Goal: Task Accomplishment & Management: Complete application form

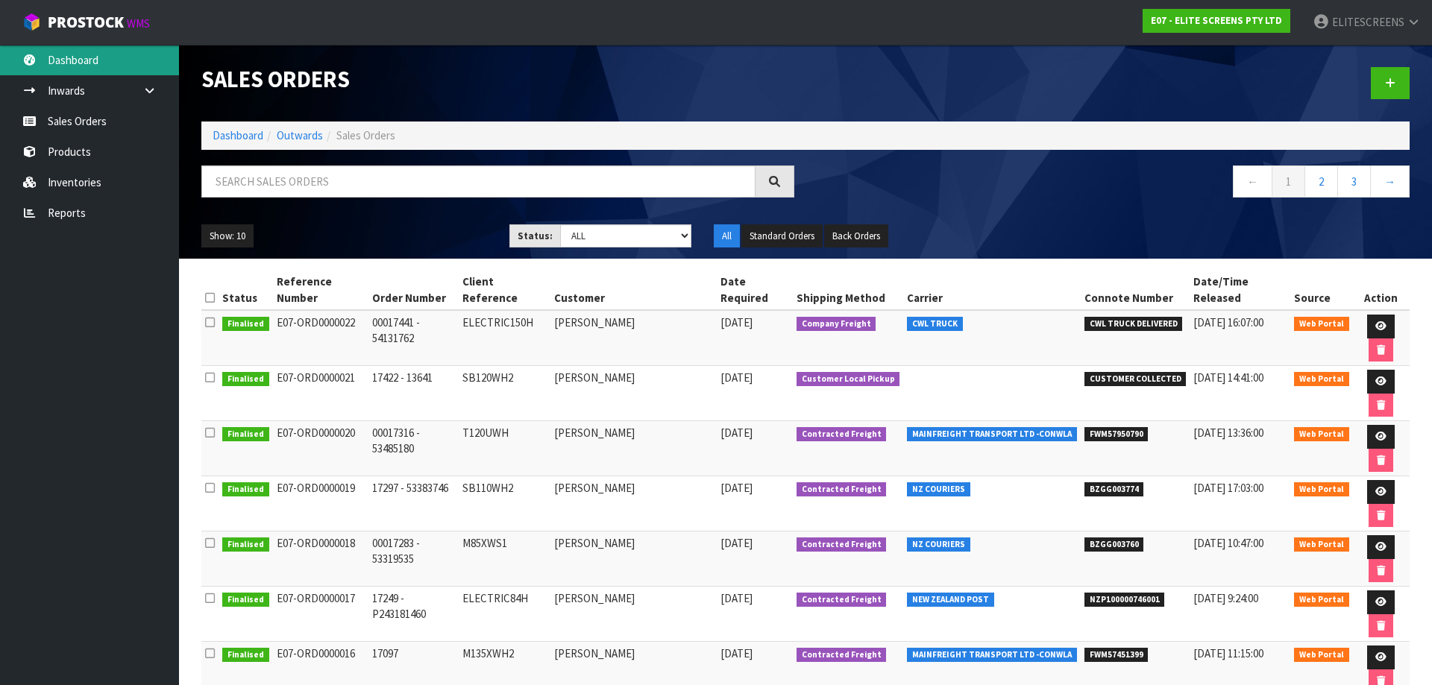
click at [65, 63] on link "Dashboard" at bounding box center [89, 60] width 179 height 31
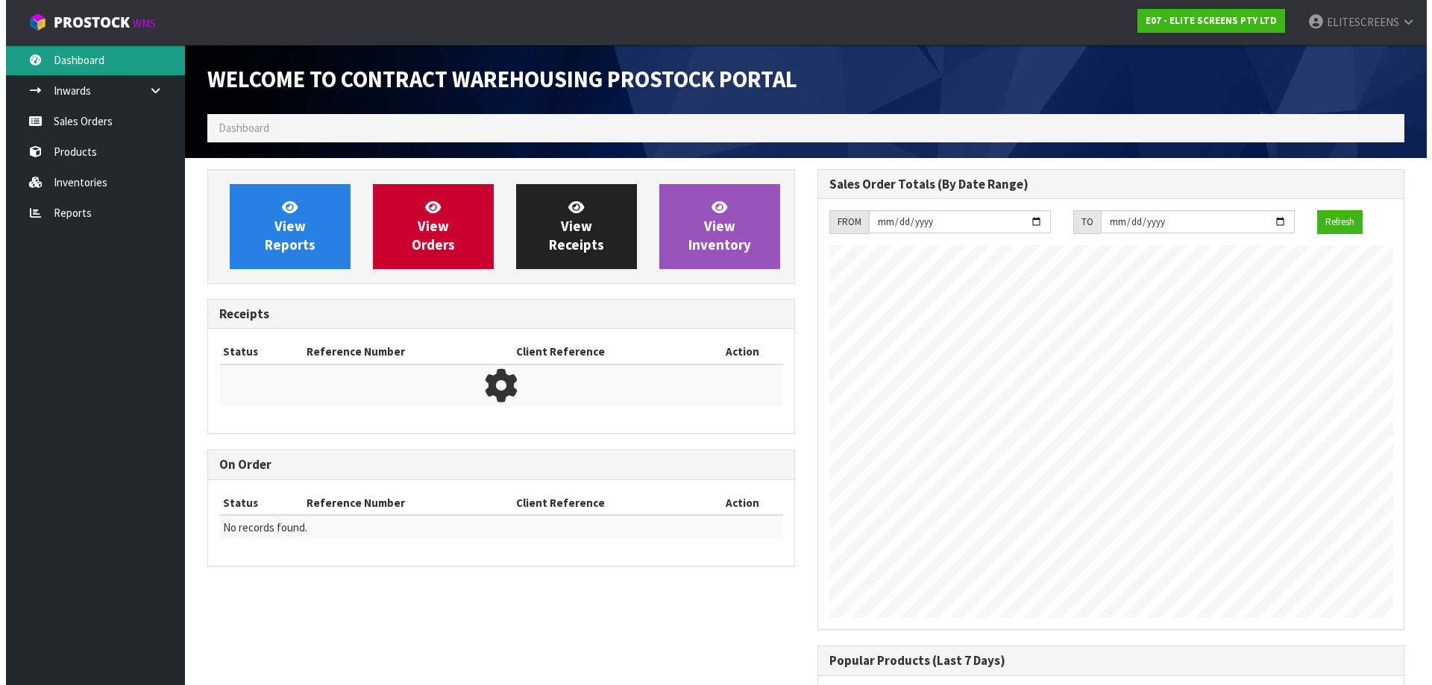
scroll to position [609, 609]
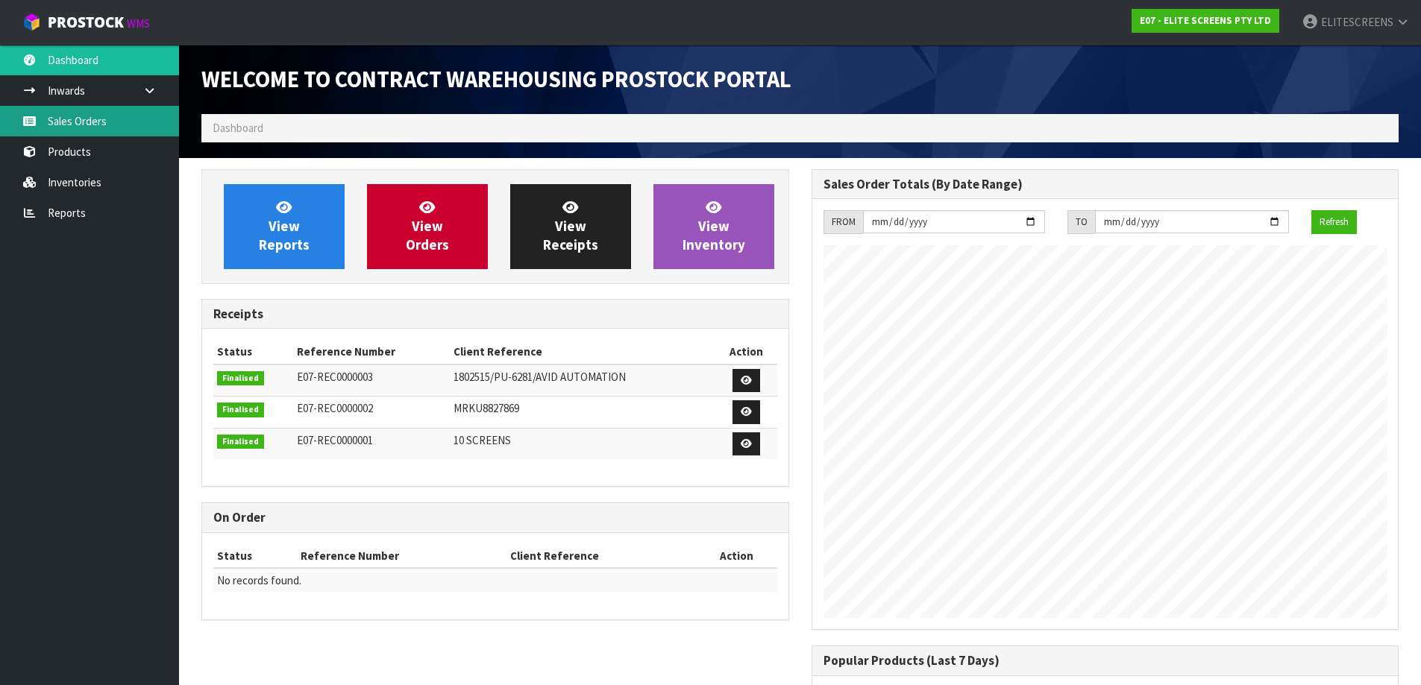
click at [68, 119] on link "Sales Orders" at bounding box center [89, 121] width 179 height 31
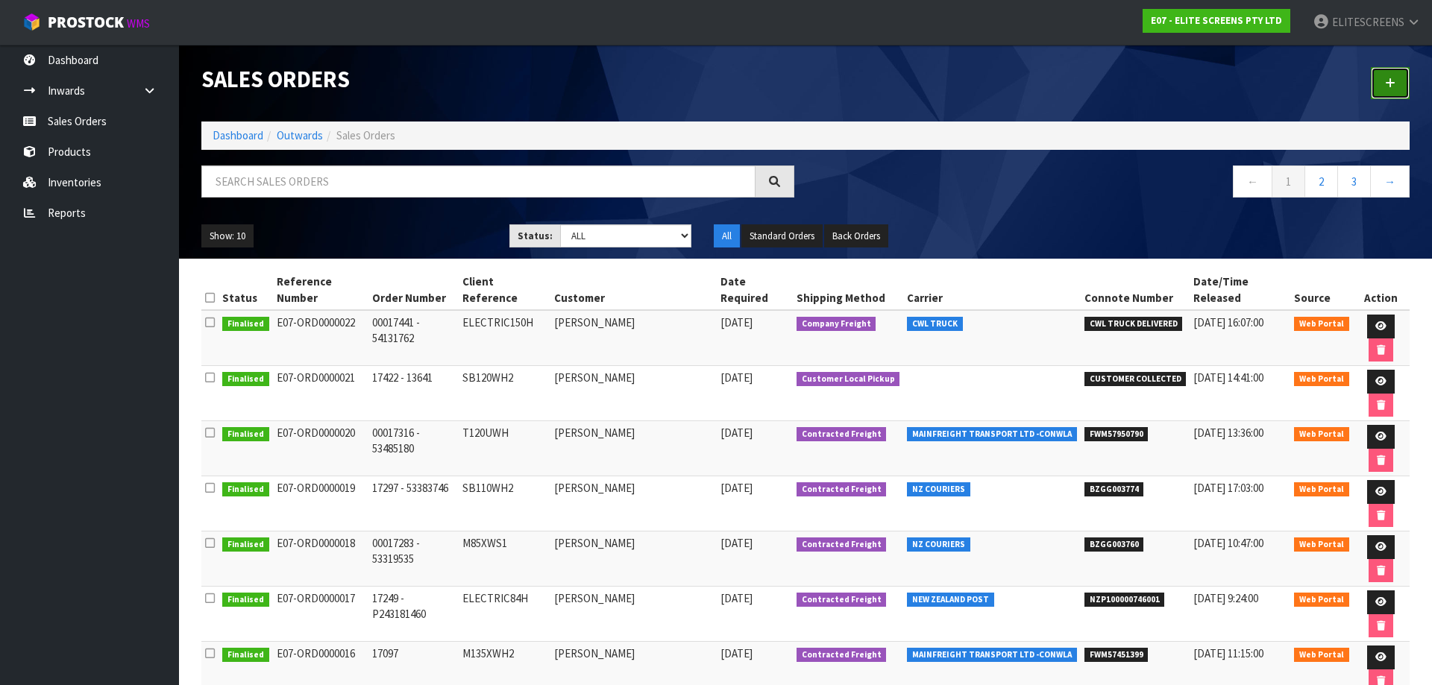
click at [1391, 81] on icon at bounding box center [1390, 83] width 10 height 11
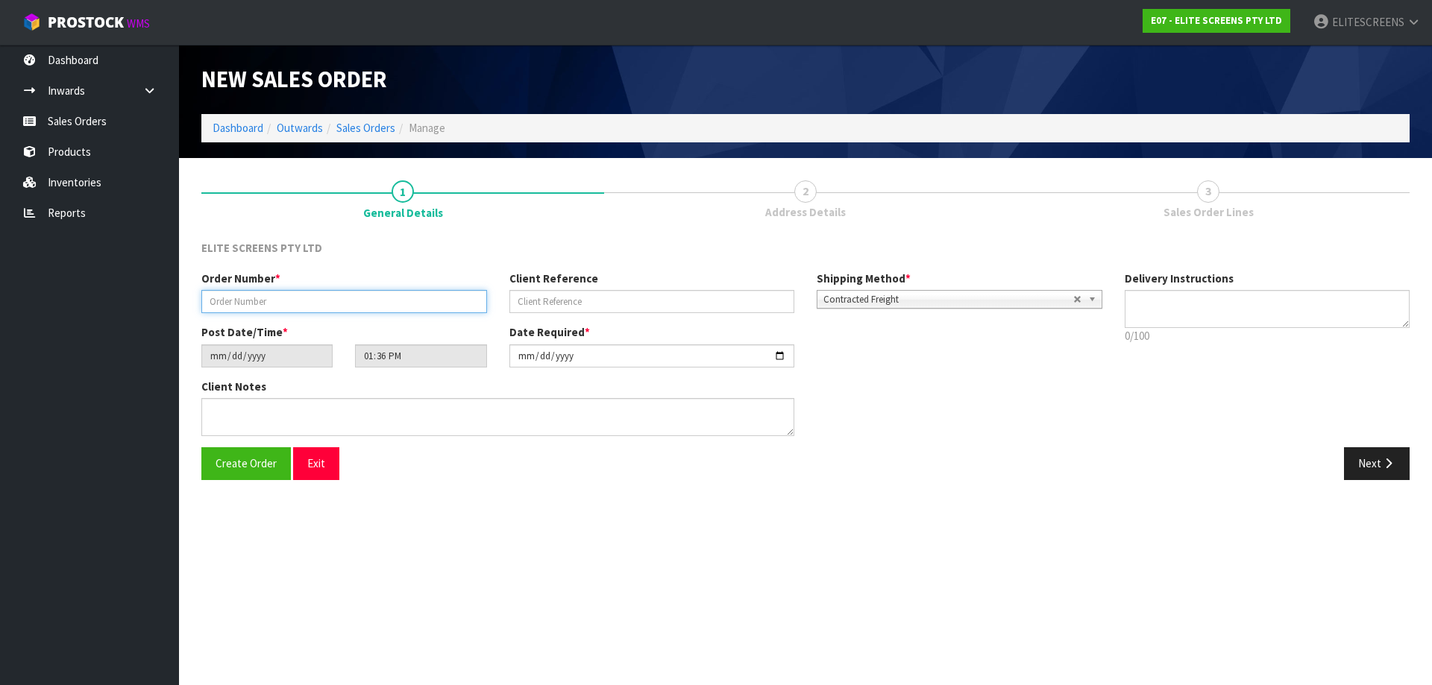
click at [265, 305] on input "text" at bounding box center [344, 301] width 286 height 23
paste input "00017515"
type input "00017515"
click at [552, 295] on input "text" at bounding box center [652, 301] width 286 height 23
paste input "54489970"
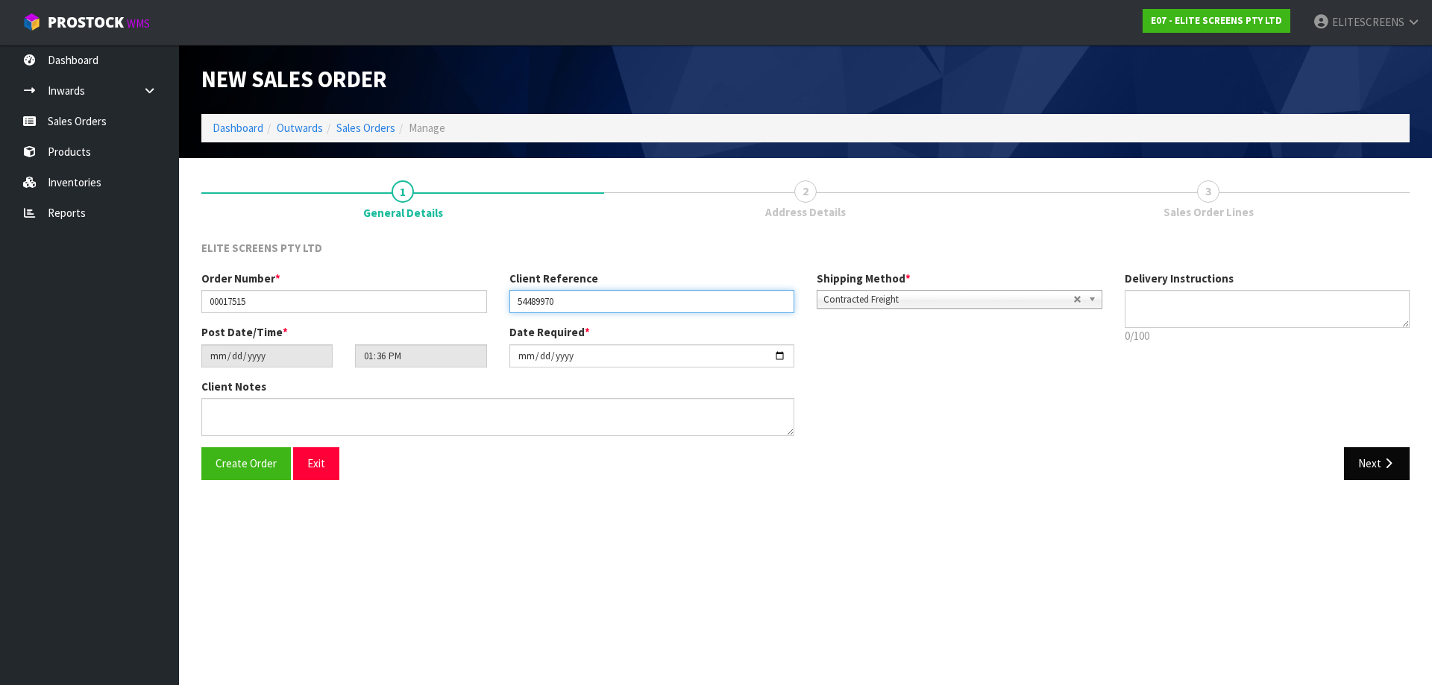
type input "54489970"
click at [1374, 459] on button "Next" at bounding box center [1377, 463] width 66 height 32
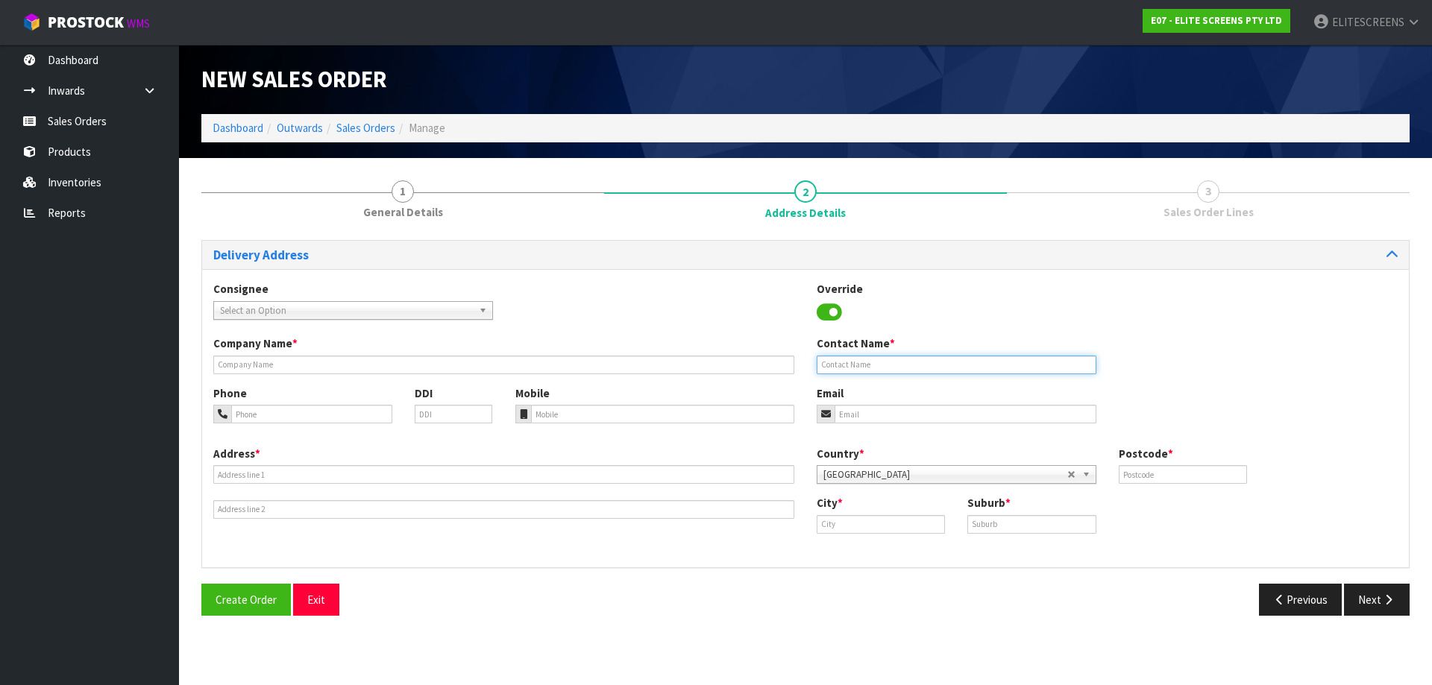
click at [858, 363] on input "text" at bounding box center [957, 365] width 280 height 19
paste input "[PERSON_NAME]"
type input "[PERSON_NAME]"
click at [250, 415] on input "tel" at bounding box center [311, 414] width 161 height 19
paste input "0277279226"
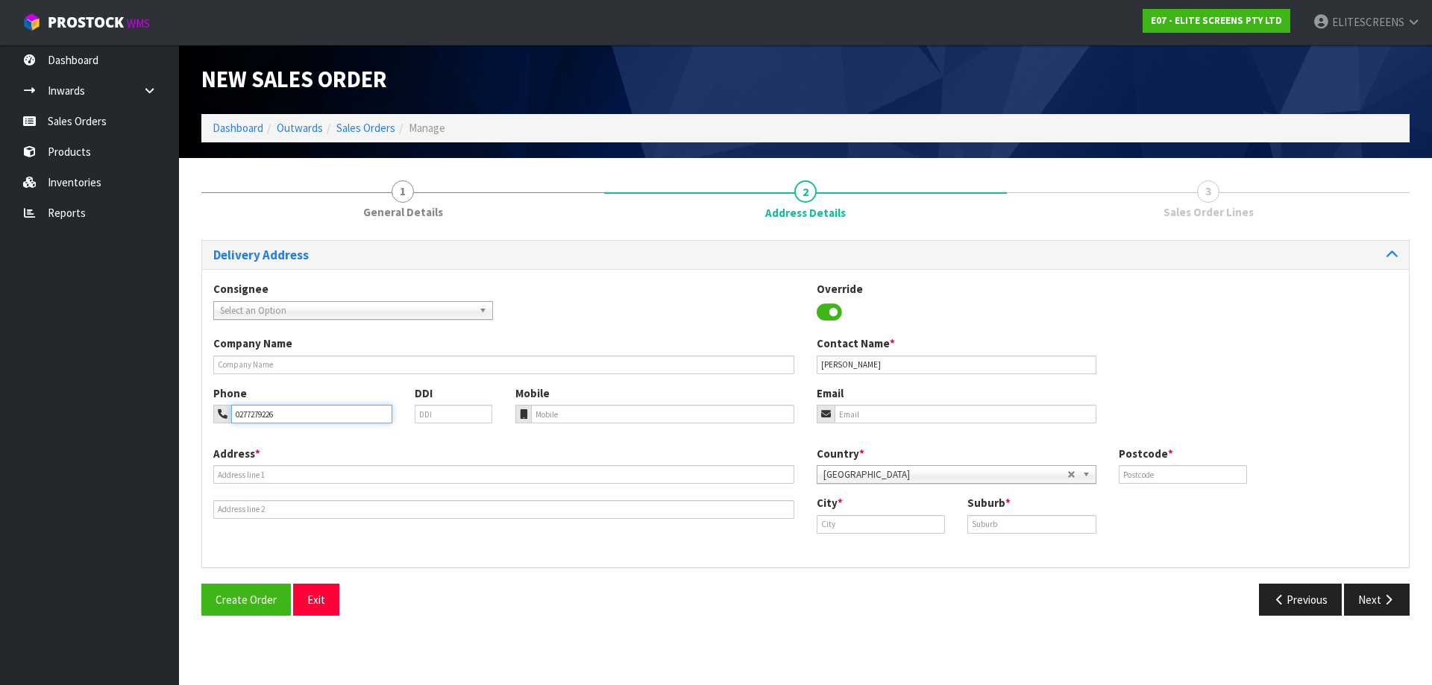
type input "0277279226"
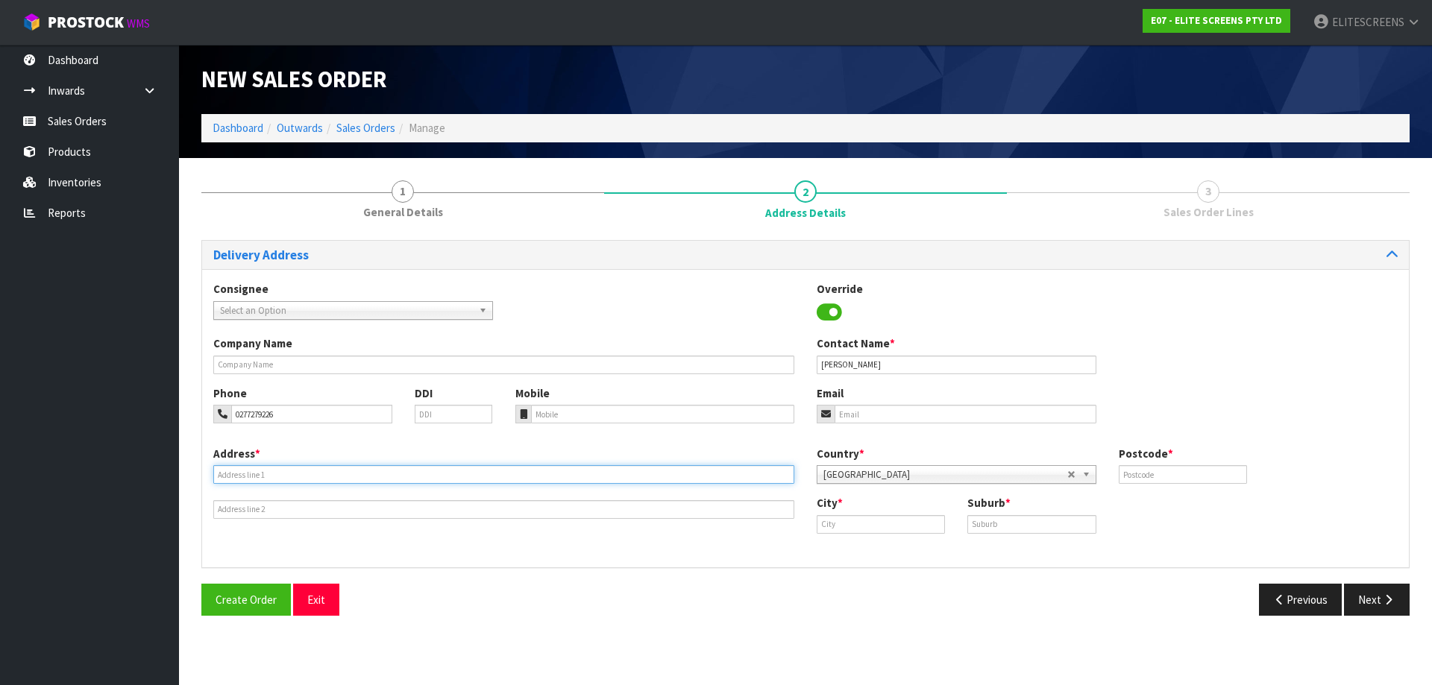
click at [233, 477] on input "text" at bounding box center [503, 474] width 581 height 19
paste input "[STREET_ADDRESS]"
type input "[STREET_ADDRESS]"
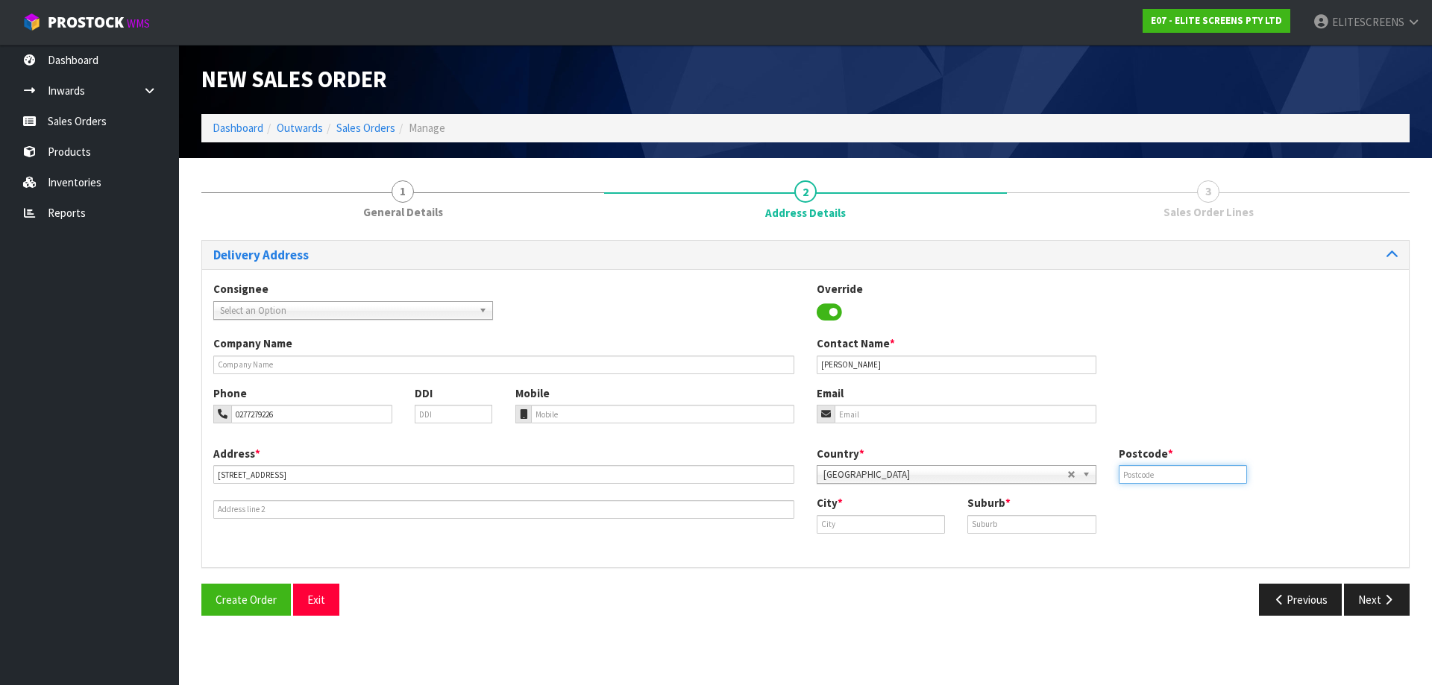
click at [1143, 478] on input "text" at bounding box center [1183, 474] width 128 height 19
type input "7011"
click at [1032, 527] on input "text" at bounding box center [1031, 524] width 128 height 19
paste input "ANNESBROOK"
type input "ANNESBROOK"
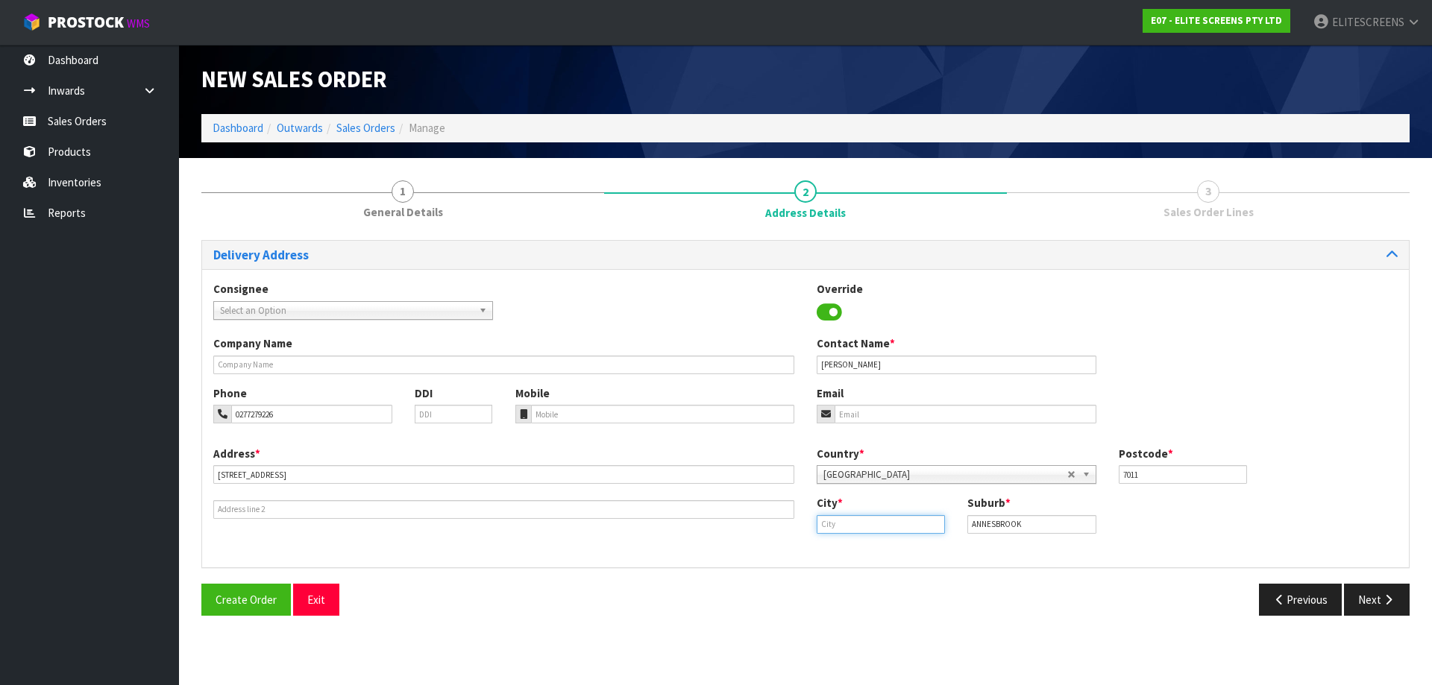
click at [848, 522] on input "text" at bounding box center [881, 524] width 128 height 19
paste input "[PERSON_NAME]"
type input "[PERSON_NAME]"
click at [880, 556] on link "[PERSON_NAME]" at bounding box center [876, 550] width 118 height 20
click at [1371, 597] on button "Next" at bounding box center [1377, 600] width 66 height 32
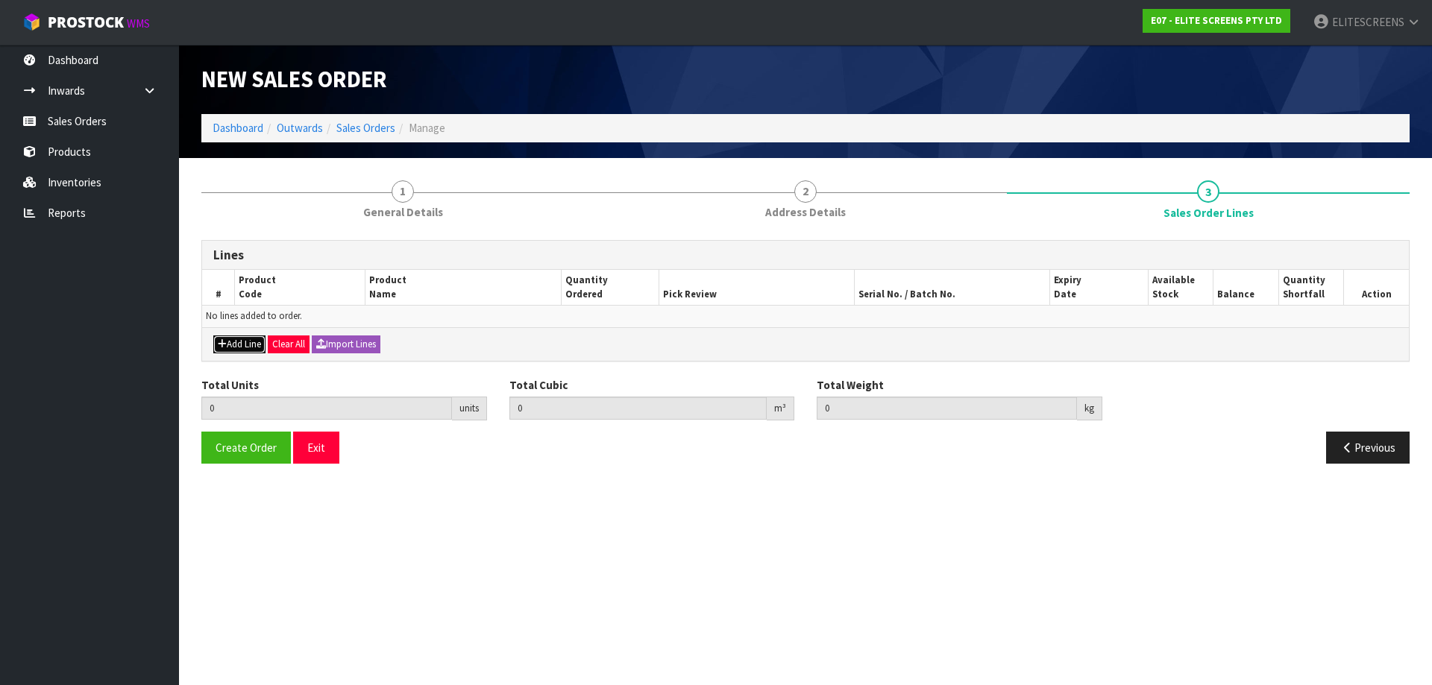
click at [218, 344] on icon "button" at bounding box center [222, 344] width 9 height 10
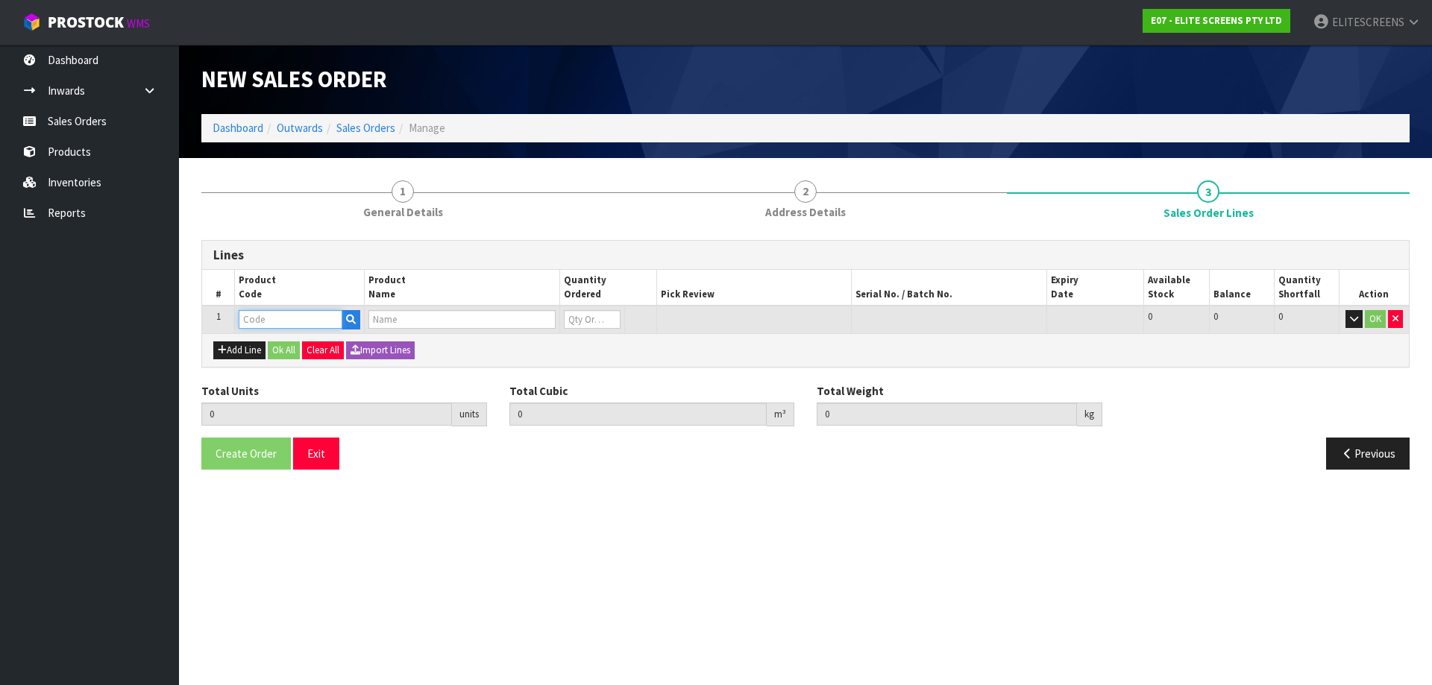
click at [292, 318] on input "text" at bounding box center [291, 319] width 104 height 19
type input "T92"
click at [282, 344] on link "T92 UWH" at bounding box center [298, 345] width 118 height 20
type input "T92UWH"
type input "0.000000"
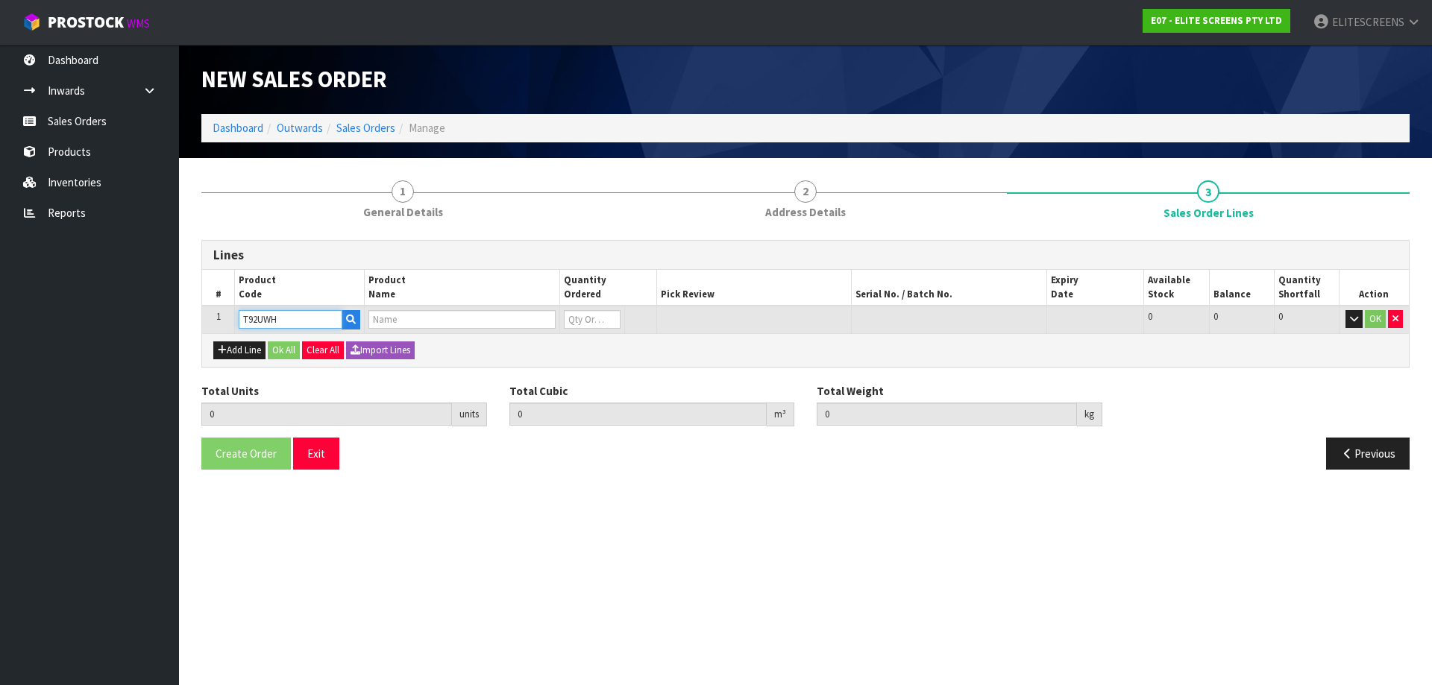
type input "0.000"
type input "TRIPOD 92" (16:9)"
type input "0"
click at [553, 323] on tr "1 T92UWH TRIPOD 92" (16:9) 0 [MEDICAL_DATA] 10 10 0 OK" at bounding box center [805, 320] width 1207 height 28
type input "1"
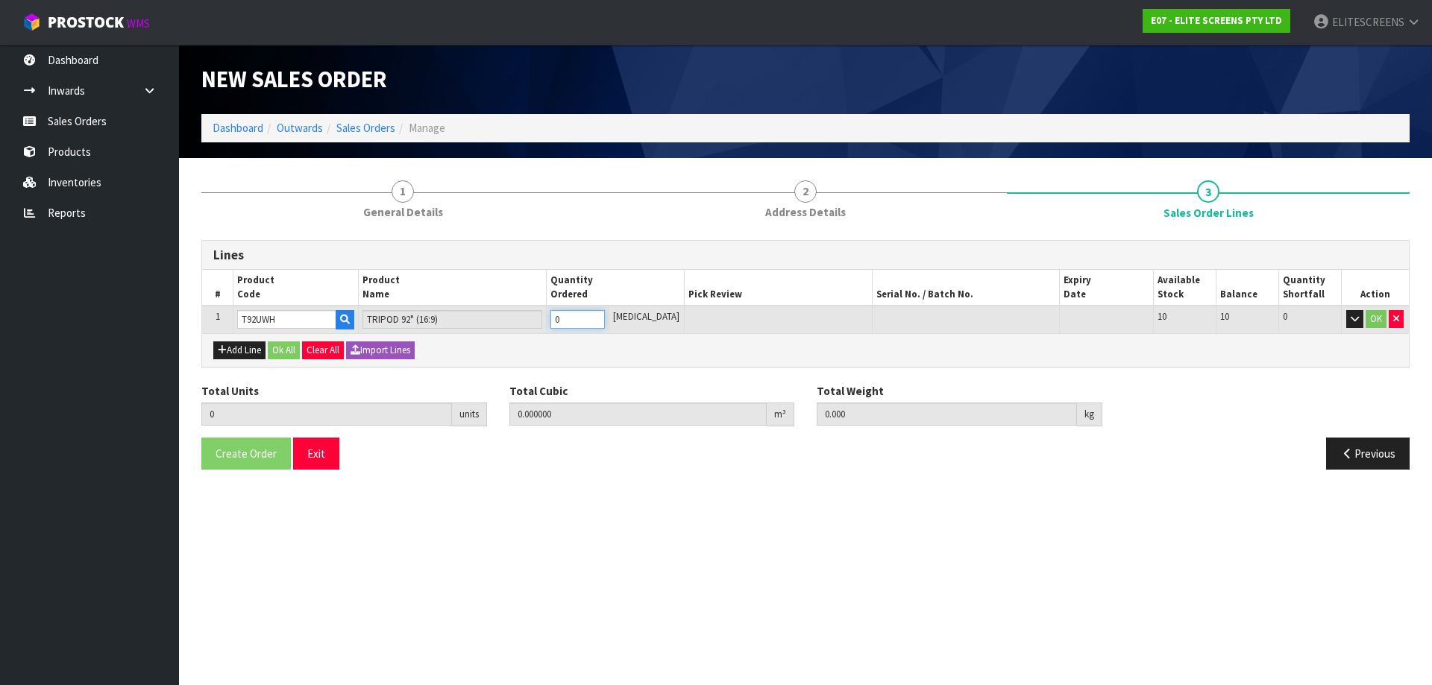
type input "0.0621"
type input "6"
type input "1"
click at [1370, 315] on button "OK" at bounding box center [1375, 319] width 21 height 18
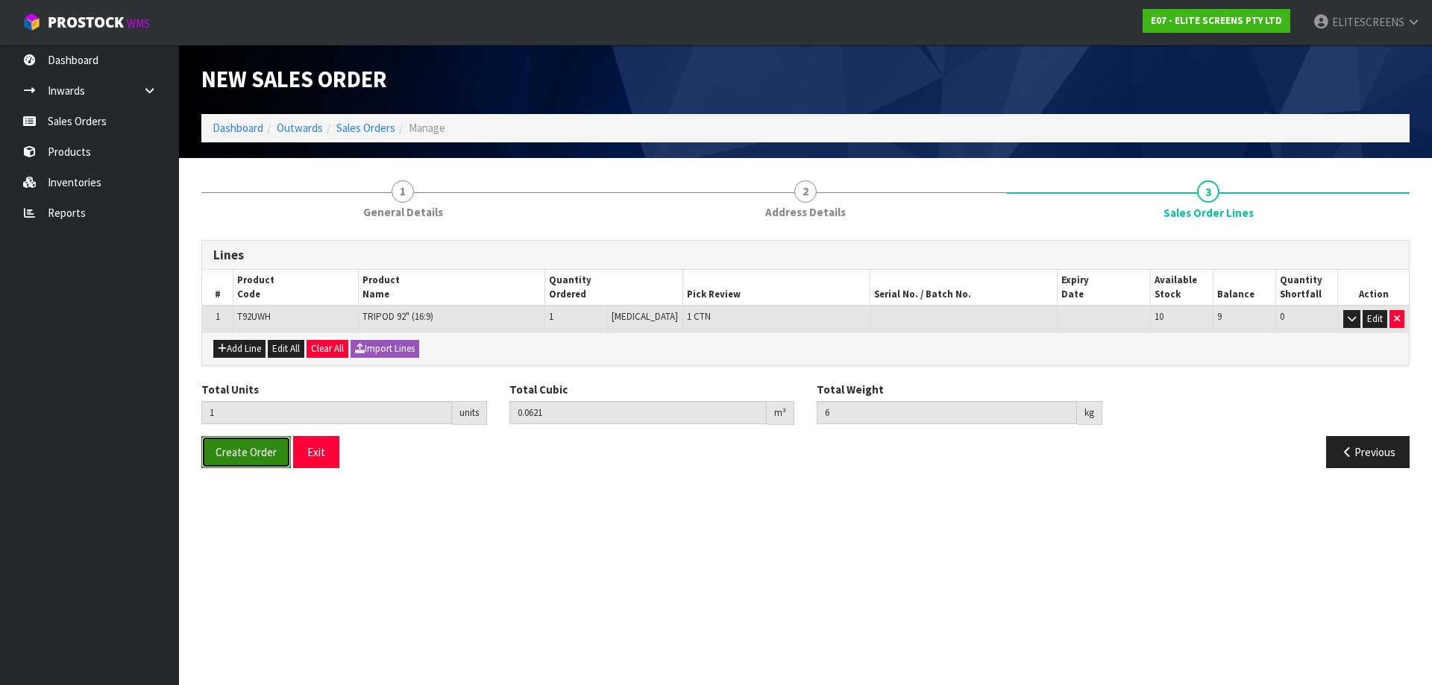
click at [245, 450] on span "Create Order" at bounding box center [246, 452] width 61 height 14
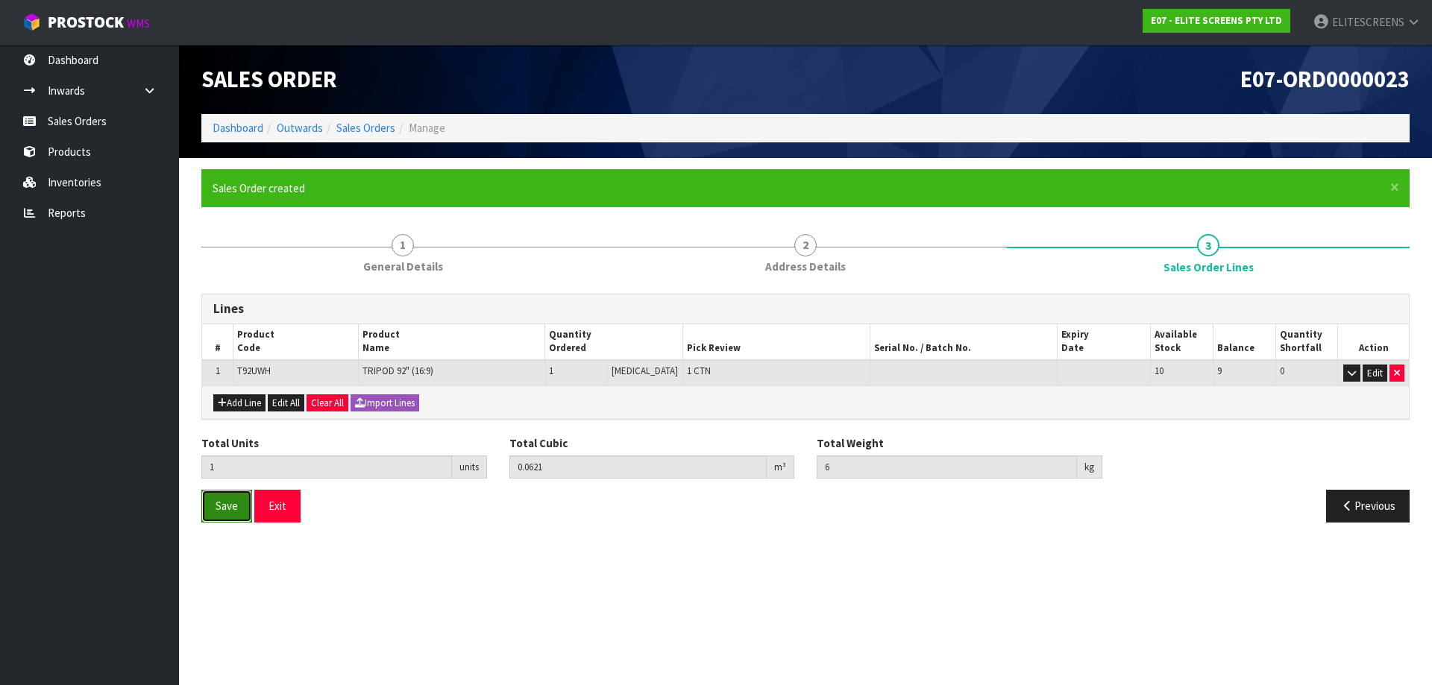
click at [232, 507] on span "Save" at bounding box center [227, 506] width 22 height 14
click at [283, 509] on button "Exit" at bounding box center [277, 506] width 46 height 32
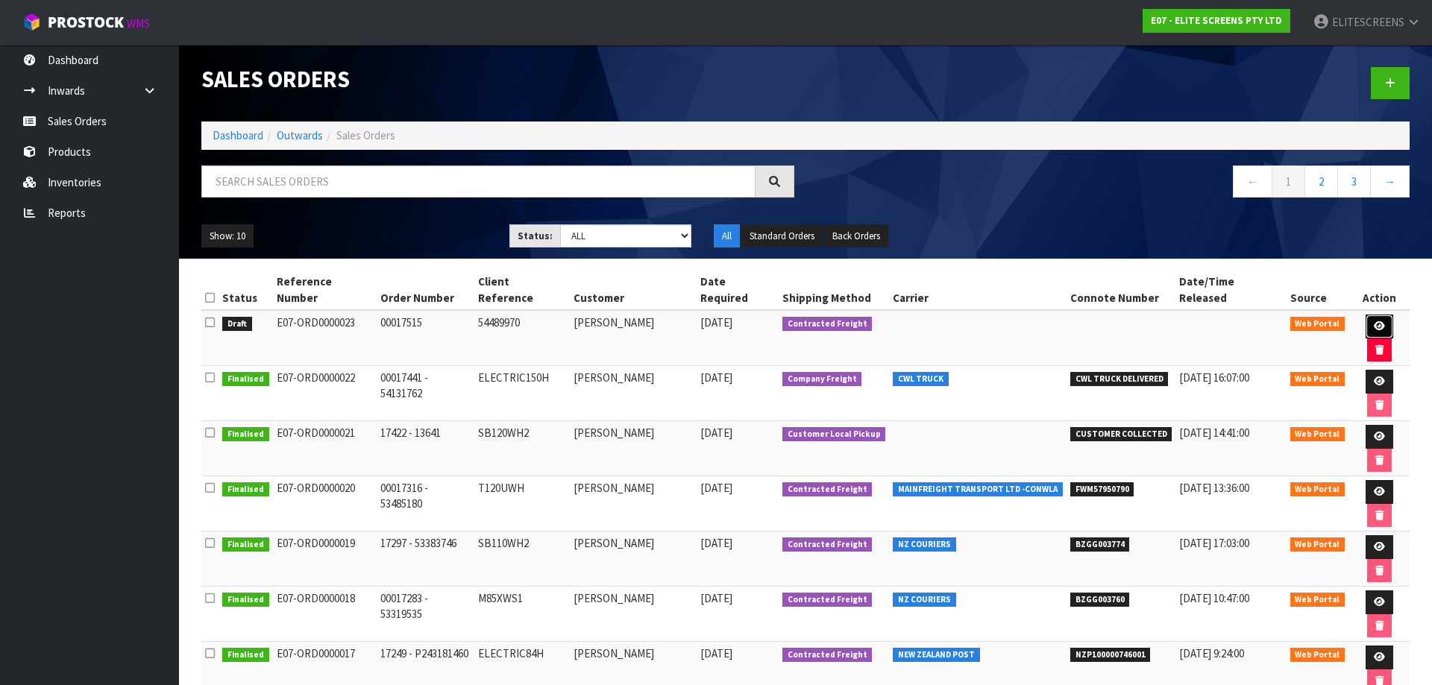
click at [1374, 321] on icon at bounding box center [1379, 326] width 11 height 10
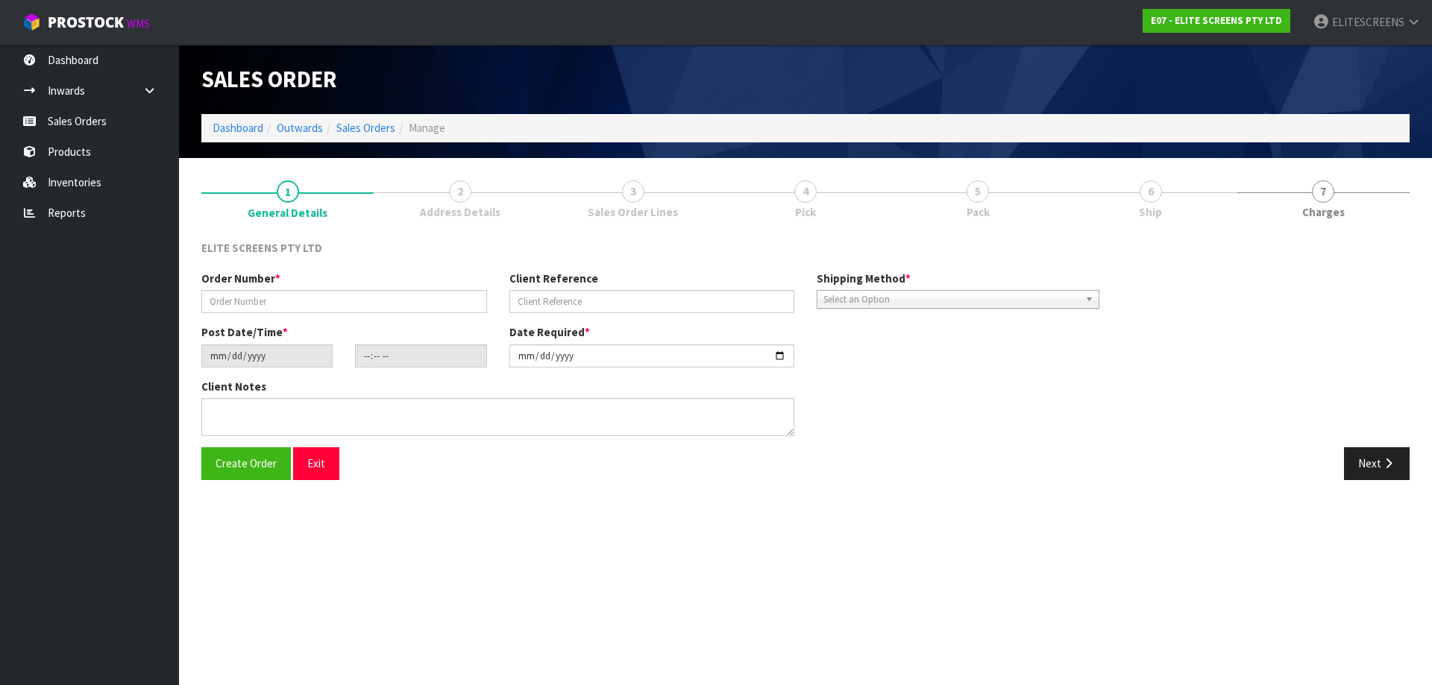
type input "00017515"
type input "54489970"
type input "[DATE]"
type input "17:36:00.000"
type input "[DATE]"
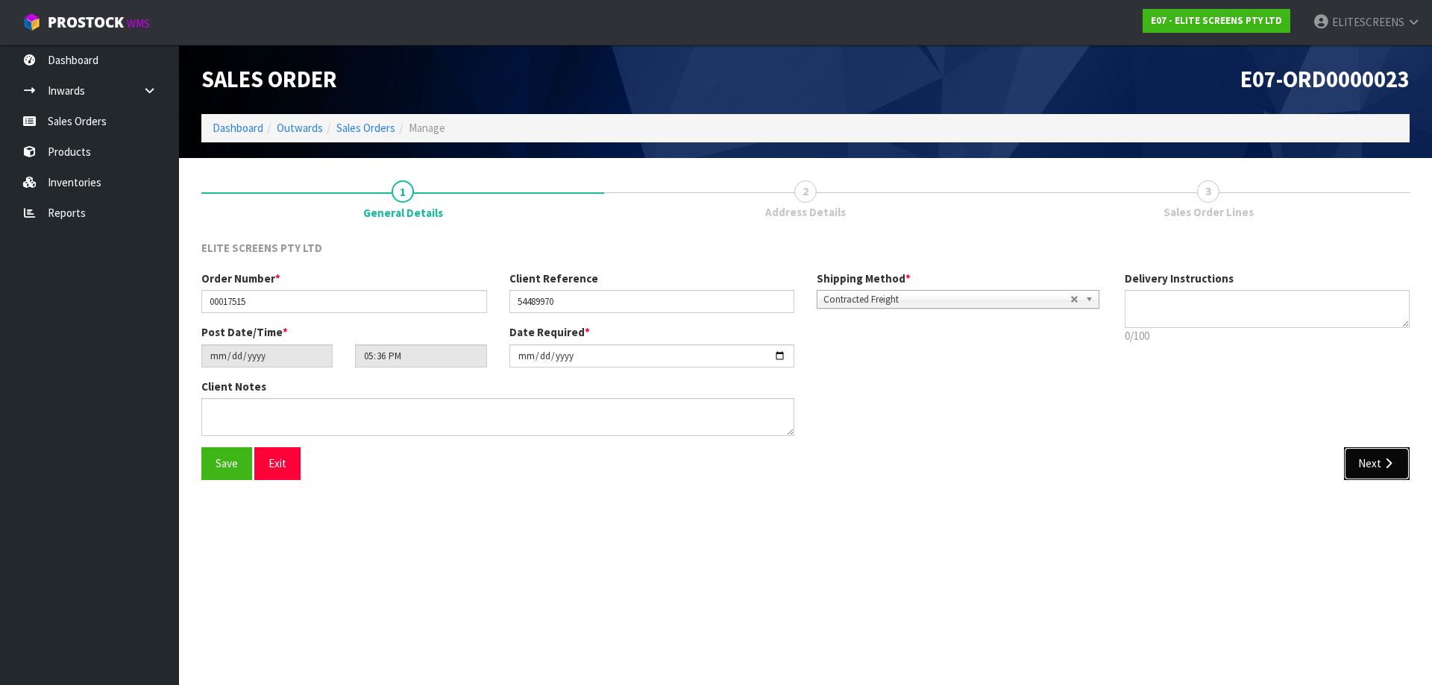
click at [1374, 465] on button "Next" at bounding box center [1377, 463] width 66 height 32
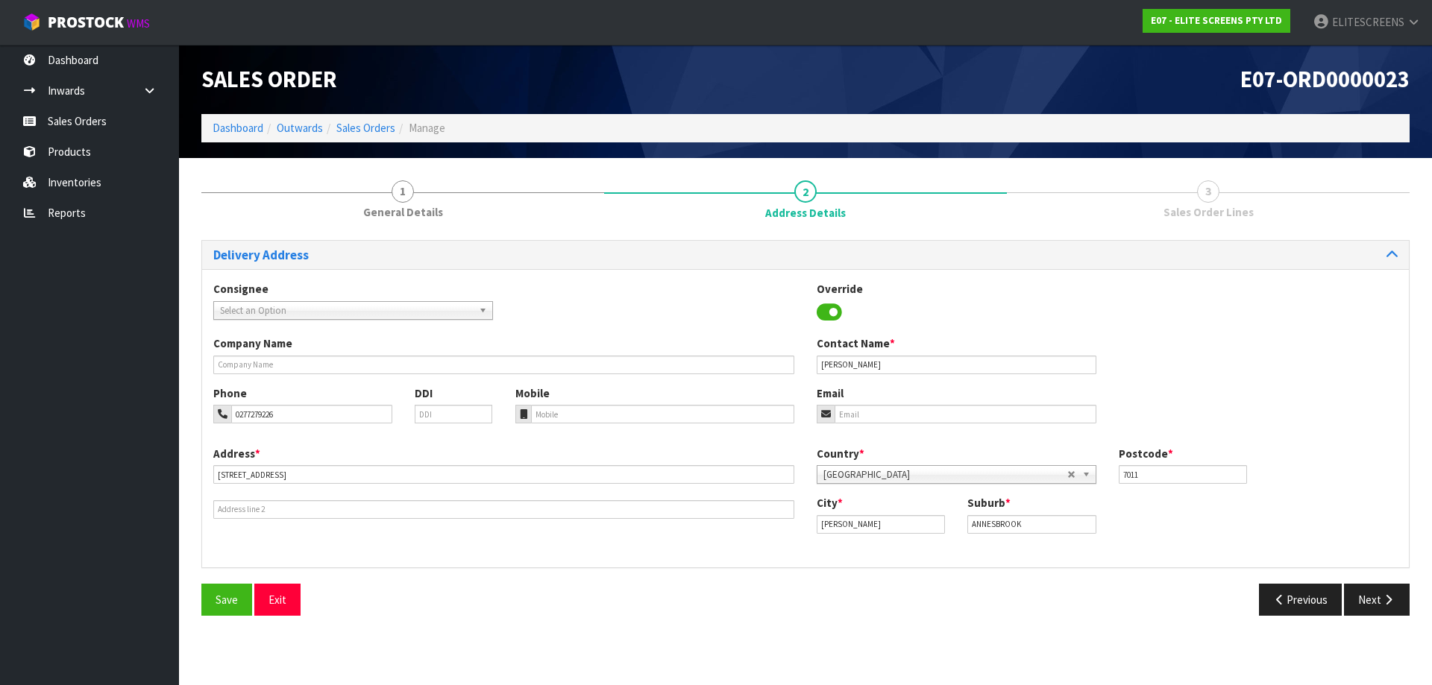
click at [1374, 465] on div "Country * [GEOGRAPHIC_DATA] [GEOGRAPHIC_DATA] [GEOGRAPHIC_DATA] [GEOGRAPHIC_DAT…" at bounding box center [1106, 470] width 603 height 49
click at [1380, 604] on button "Next" at bounding box center [1377, 600] width 66 height 32
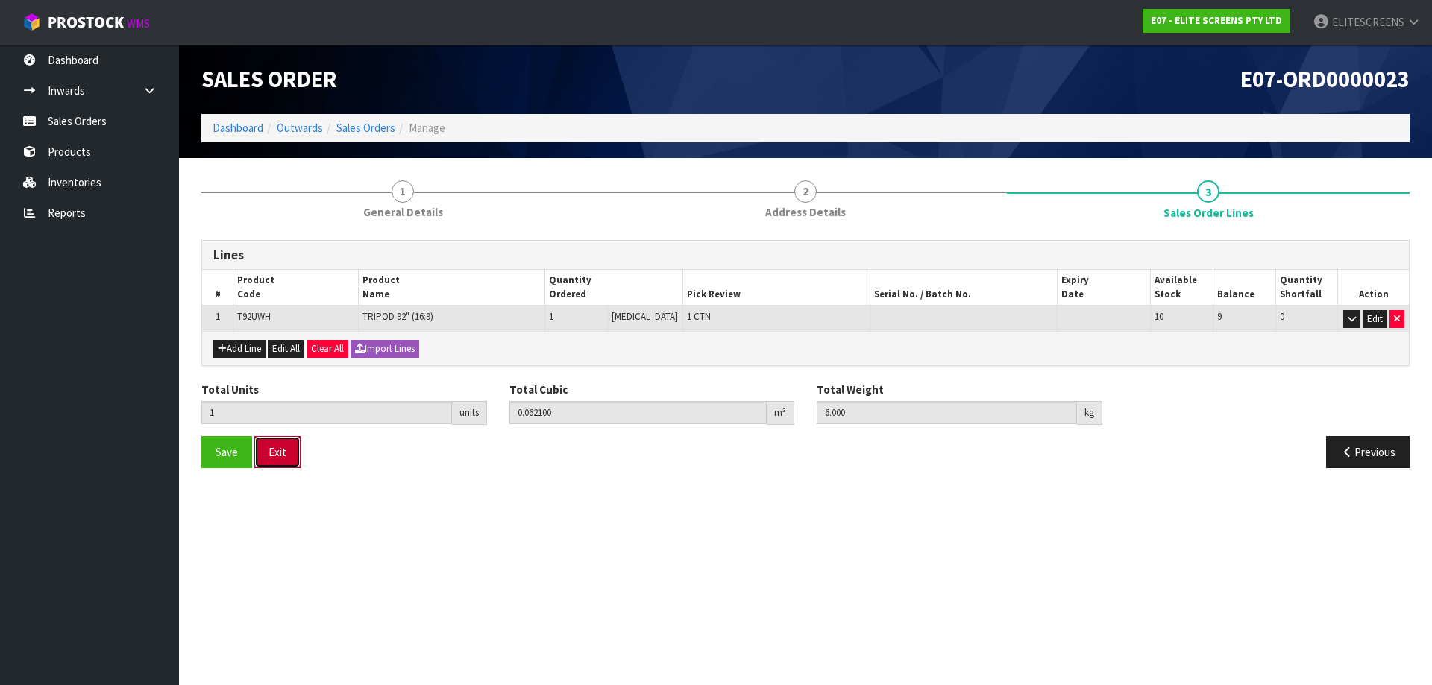
click at [274, 450] on button "Exit" at bounding box center [277, 452] width 46 height 32
